Goal: Find specific page/section: Find specific page/section

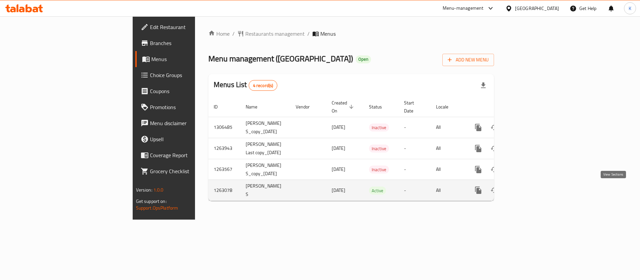
click at [534, 187] on link "enhanced table" at bounding box center [526, 190] width 16 height 16
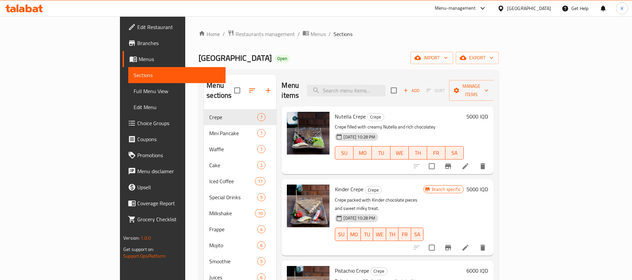
scroll to position [74, 0]
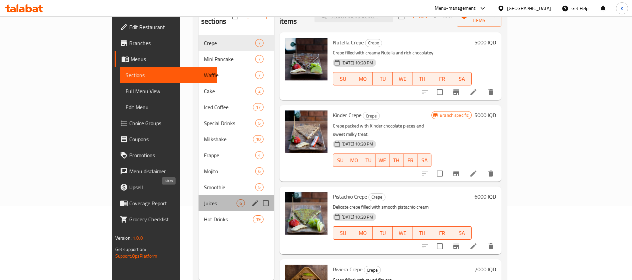
click at [204, 199] on span "Juices" at bounding box center [220, 203] width 33 height 8
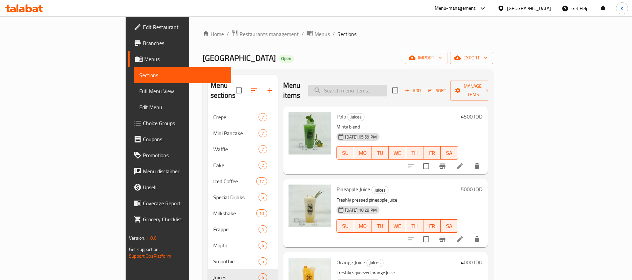
click at [384, 85] on input "search" at bounding box center [347, 91] width 79 height 12
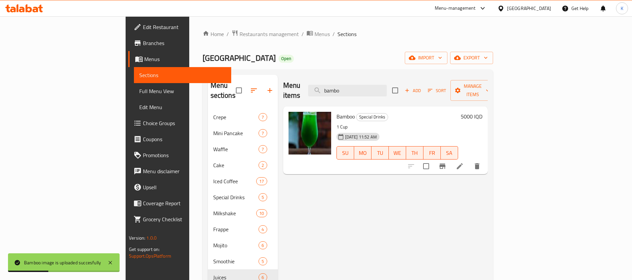
drag, startPoint x: 398, startPoint y: 83, endPoint x: 349, endPoint y: 82, distance: 49.3
click at [349, 82] on div "Menu items bambo Add Sort Manage items" at bounding box center [385, 91] width 205 height 32
paste input "Black Magic"
drag, startPoint x: 409, startPoint y: 84, endPoint x: 335, endPoint y: 78, distance: 73.5
click at [335, 78] on div "Menu items Black Magic Add Sort Manage items" at bounding box center [385, 91] width 205 height 32
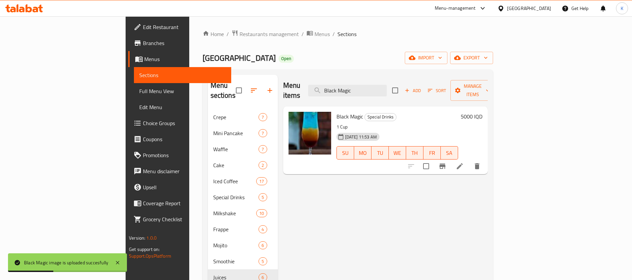
paste input "Red Edition"
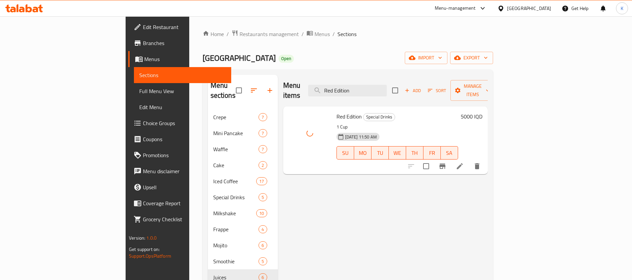
drag, startPoint x: 403, startPoint y: 84, endPoint x: 316, endPoint y: 80, distance: 87.1
click at [316, 80] on div "Menu items Red Edition Add Sort Manage items" at bounding box center [385, 91] width 205 height 32
paste input "Sea foam"
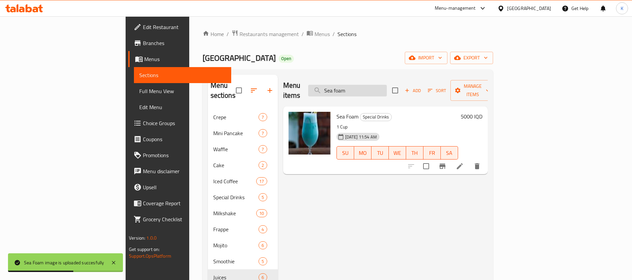
click at [387, 88] on input "Sea foam" at bounding box center [347, 91] width 79 height 12
paste input "unsips"
click at [387, 88] on input "Sunsips" at bounding box center [347, 91] width 79 height 12
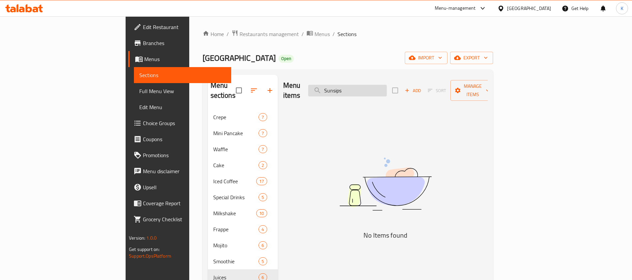
click at [387, 87] on input "Sunsips" at bounding box center [347, 91] width 79 height 12
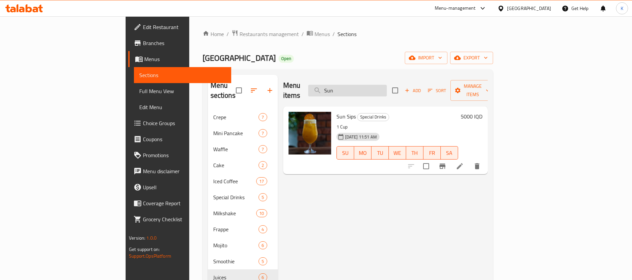
type input "Sun"
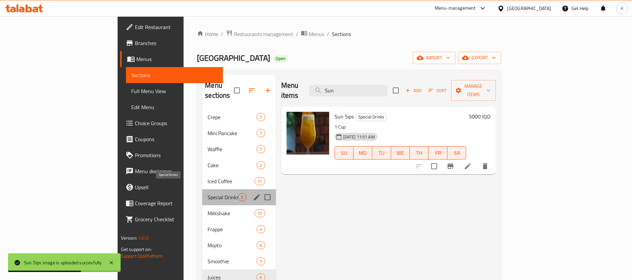
click at [208, 193] on span "Special Drinks" at bounding box center [223, 197] width 30 height 8
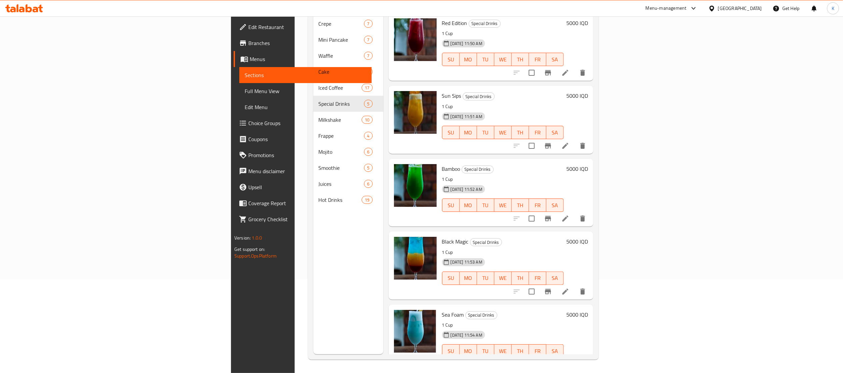
drag, startPoint x: 627, startPoint y: 1, endPoint x: 314, endPoint y: 295, distance: 428.9
click at [314, 279] on div "Menu sections Crepe 7 Mini Pancake 7 Waffle 7 Cake 2 Iced Coffee 17 Special Dri…" at bounding box center [348, 167] width 70 height 373
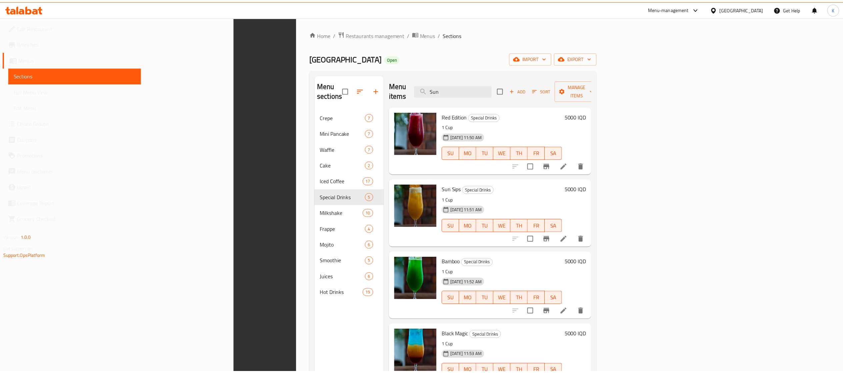
scroll to position [94, 0]
